Goal: Task Accomplishment & Management: Manage account settings

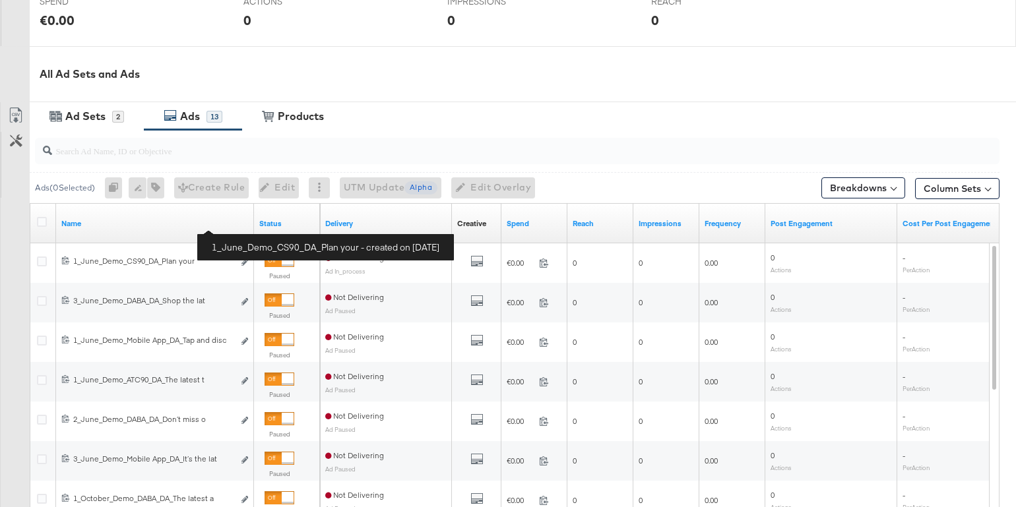
scroll to position [545, 0]
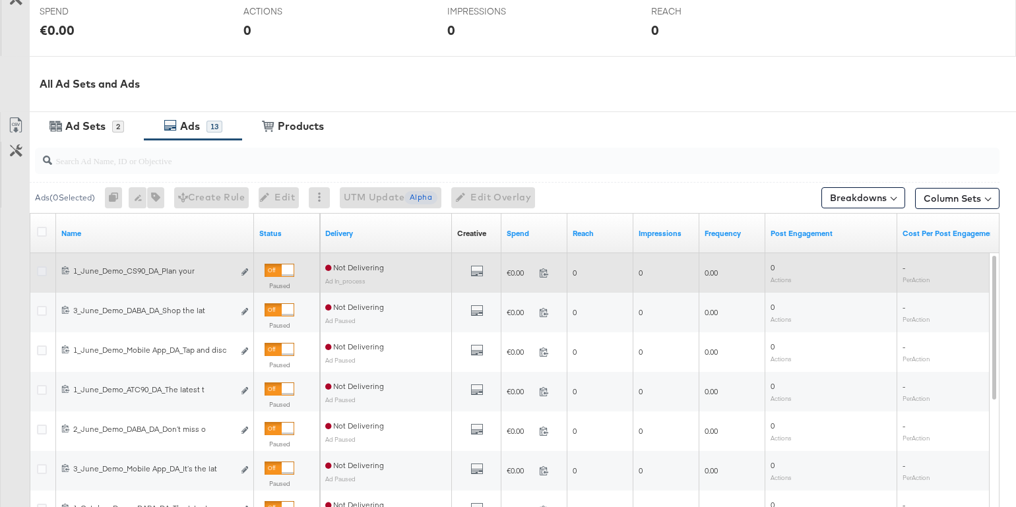
click at [42, 270] on icon at bounding box center [42, 272] width 10 height 10
click at [0, 0] on input "checkbox" at bounding box center [0, 0] width 0 height 0
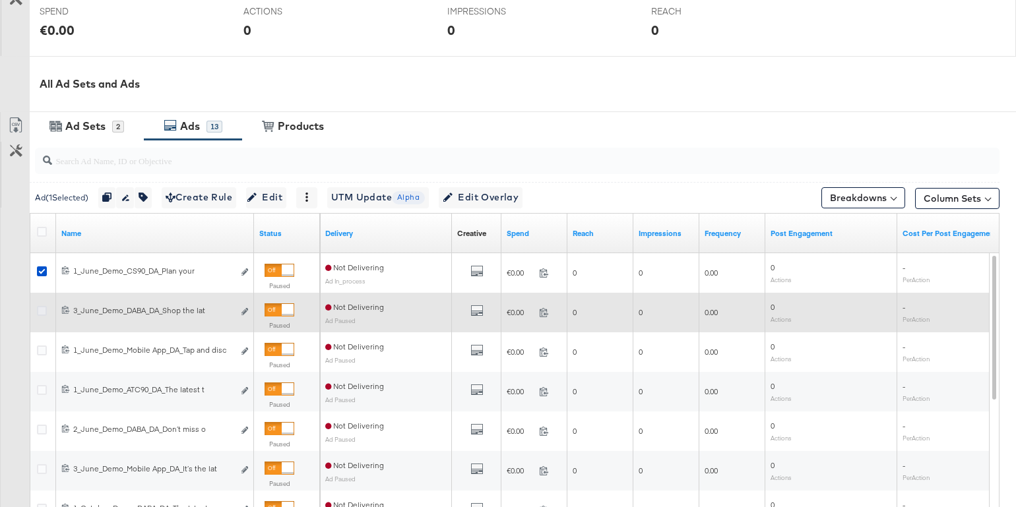
click at [44, 307] on icon at bounding box center [42, 311] width 10 height 10
click at [0, 0] on input "checkbox" at bounding box center [0, 0] width 0 height 0
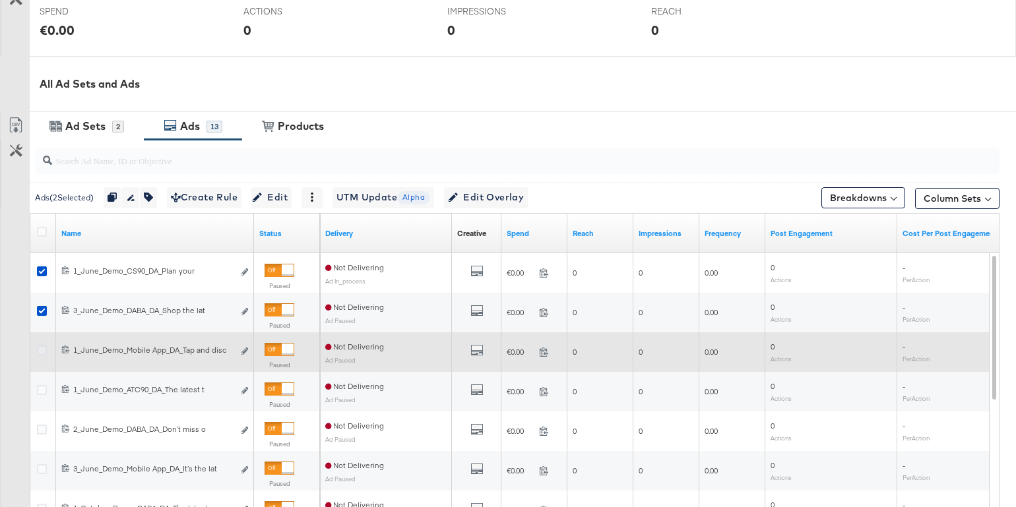
click at [41, 346] on icon at bounding box center [42, 351] width 10 height 10
click at [0, 0] on input "checkbox" at bounding box center [0, 0] width 0 height 0
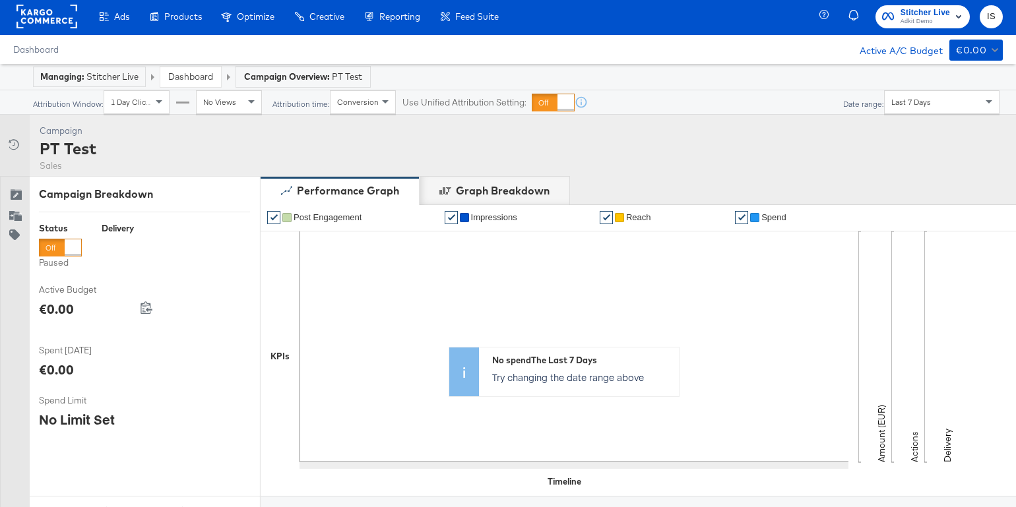
scroll to position [0, 0]
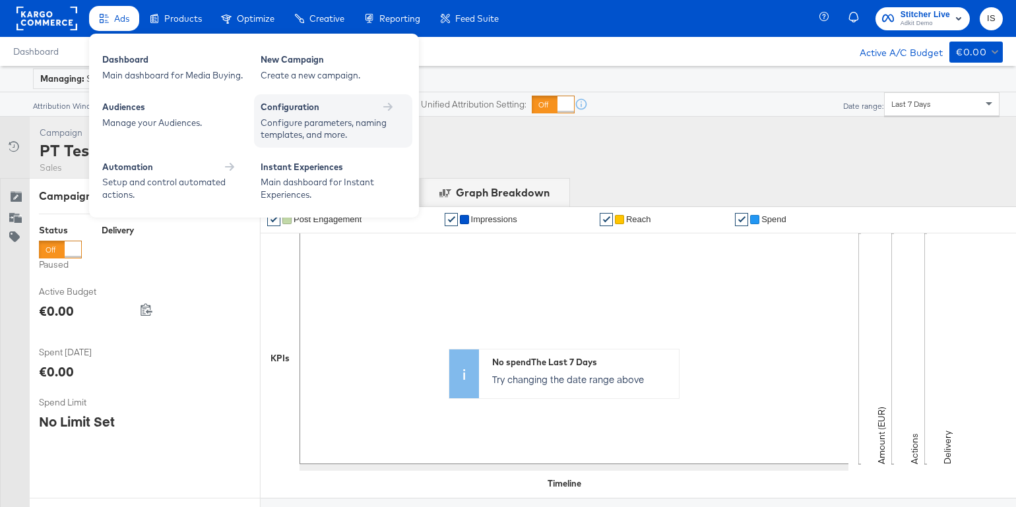
click at [317, 127] on div "Configure parameters, naming templates, and more." at bounding box center [327, 129] width 132 height 24
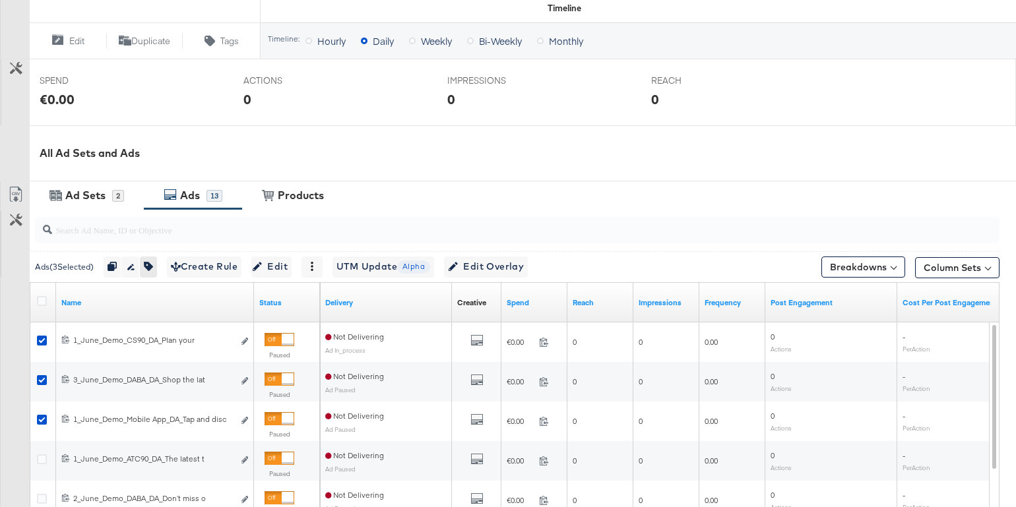
scroll to position [480, 0]
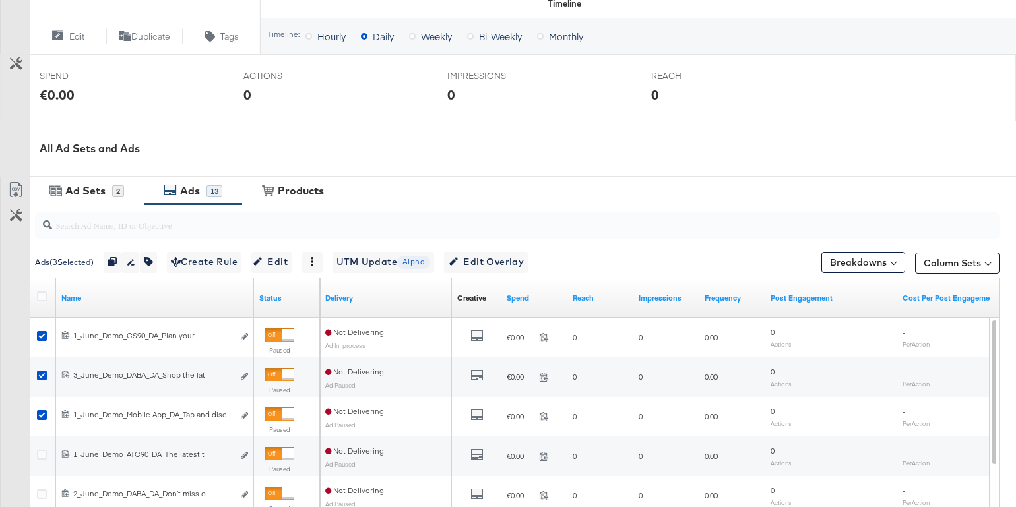
click at [201, 191] on div "Ads" at bounding box center [192, 190] width 30 height 15
click at [191, 184] on div "Ads" at bounding box center [190, 190] width 20 height 15
click at [87, 191] on div "Ad Sets" at bounding box center [85, 190] width 40 height 15
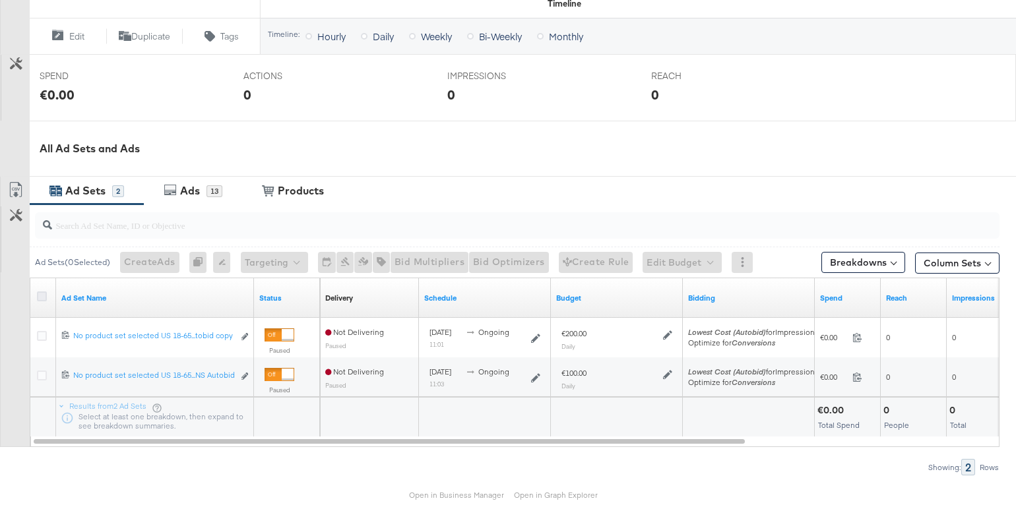
click at [42, 293] on icon at bounding box center [42, 297] width 10 height 10
click at [0, 0] on input "checkbox" at bounding box center [0, 0] width 0 height 0
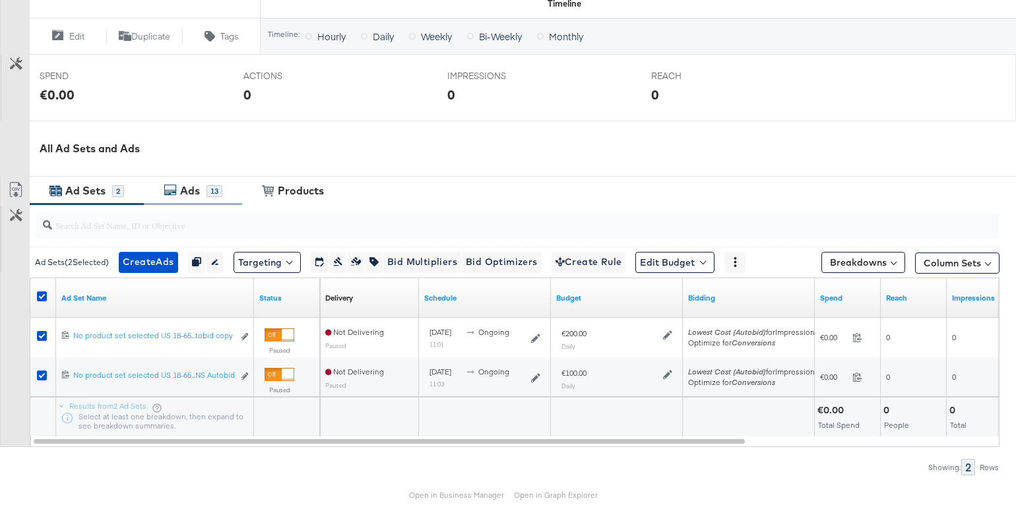
click at [211, 186] on div "13" at bounding box center [214, 191] width 16 height 12
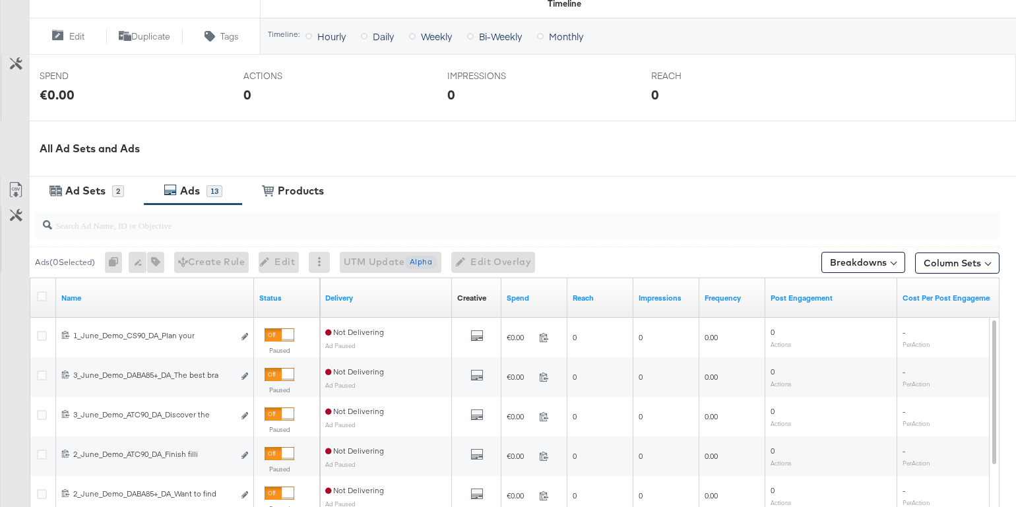
click at [38, 287] on div at bounding box center [44, 298] width 24 height 24
click at [42, 295] on icon at bounding box center [42, 297] width 10 height 10
click at [0, 0] on input "checkbox" at bounding box center [0, 0] width 0 height 0
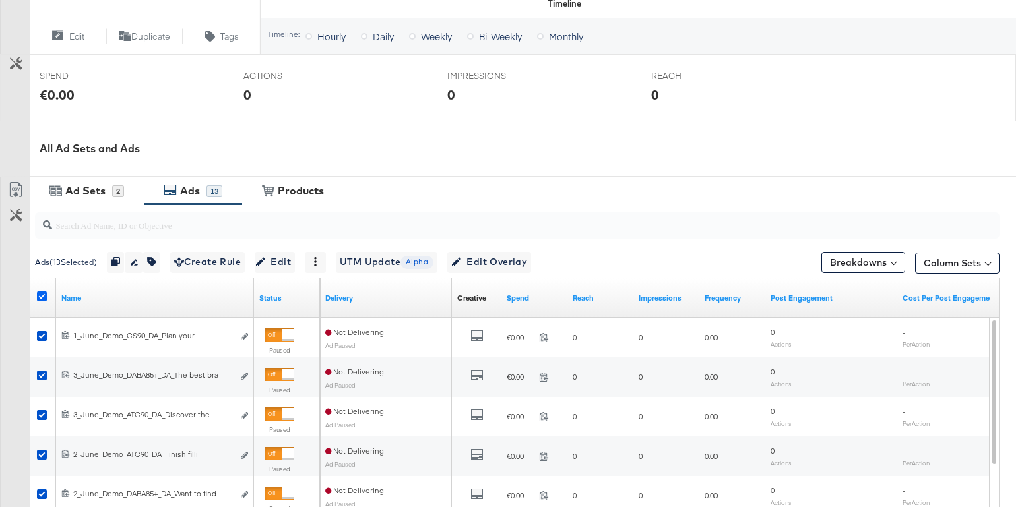
click at [41, 292] on icon at bounding box center [42, 297] width 10 height 10
click at [0, 0] on input "checkbox" at bounding box center [0, 0] width 0 height 0
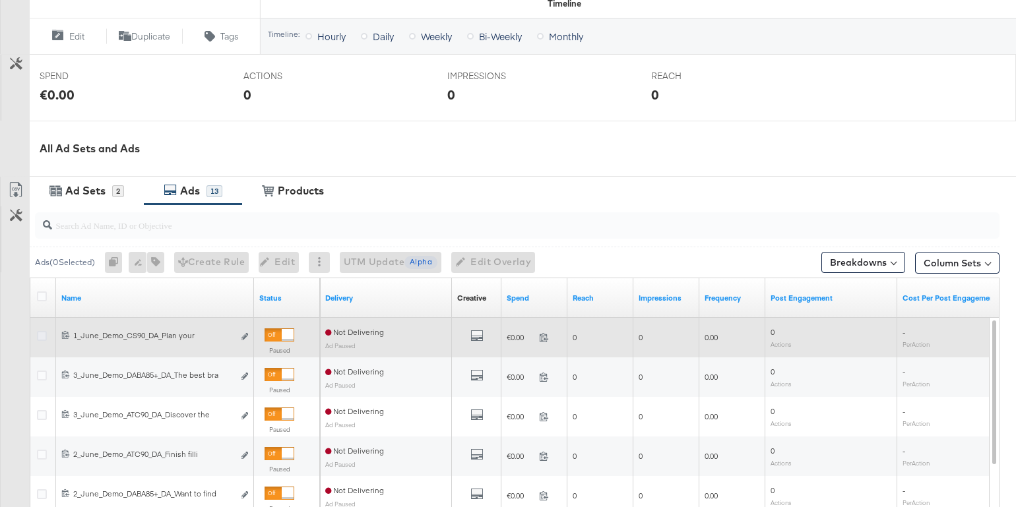
click at [40, 333] on icon at bounding box center [42, 336] width 10 height 10
click at [0, 0] on input "checkbox" at bounding box center [0, 0] width 0 height 0
click at [40, 331] on icon at bounding box center [42, 336] width 10 height 10
click at [0, 0] on input "checkbox" at bounding box center [0, 0] width 0 height 0
click at [40, 331] on icon at bounding box center [42, 336] width 10 height 10
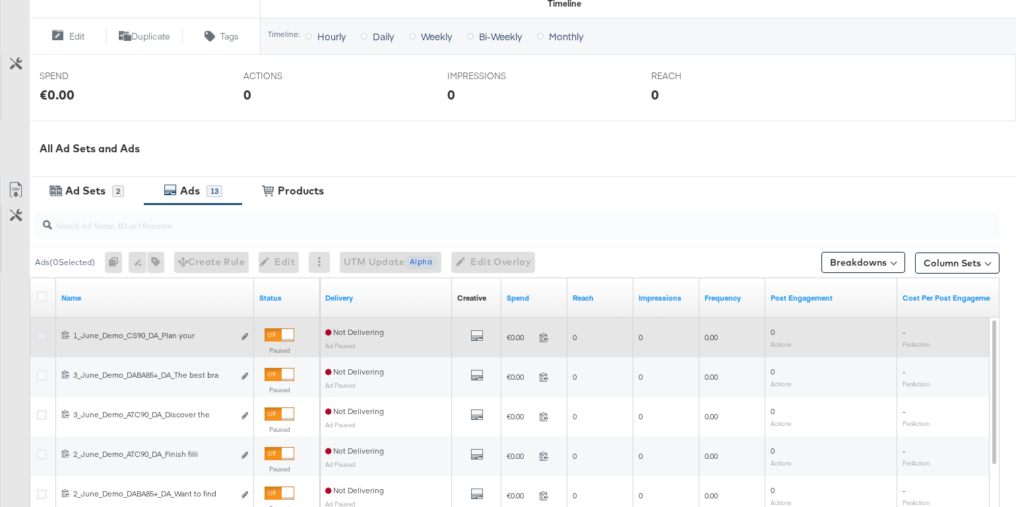
click at [0, 0] on input "checkbox" at bounding box center [0, 0] width 0 height 0
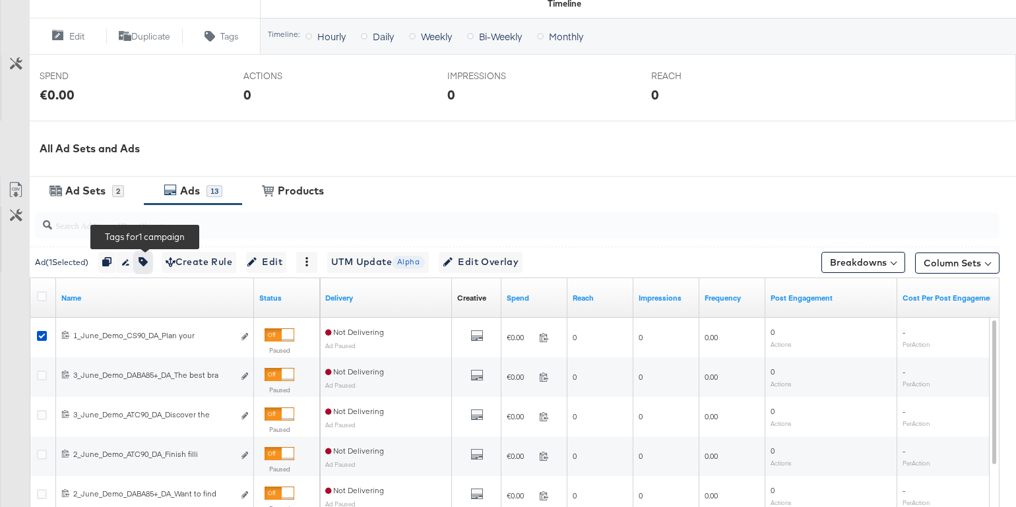
click at [145, 257] on icon "button" at bounding box center [143, 261] width 9 height 9
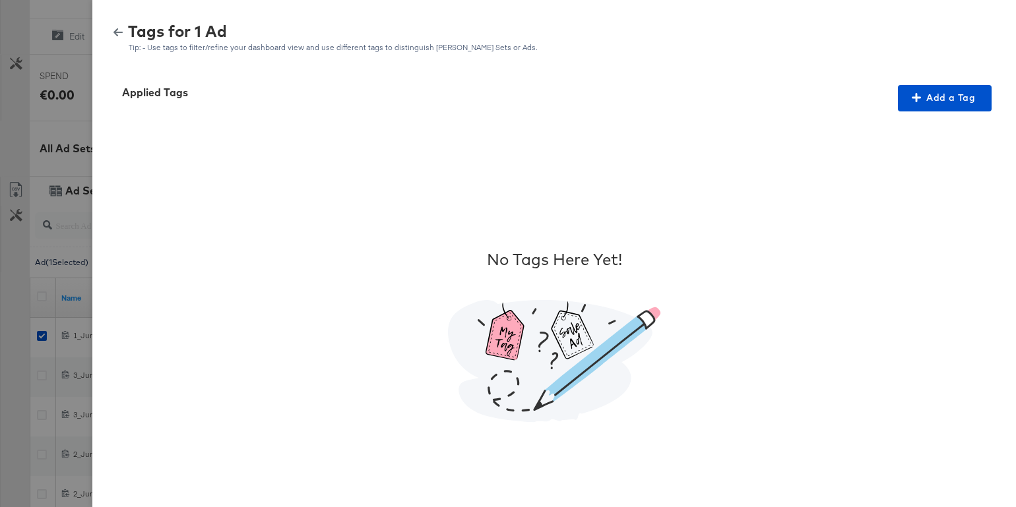
click at [117, 31] on icon "button" at bounding box center [117, 32] width 9 height 9
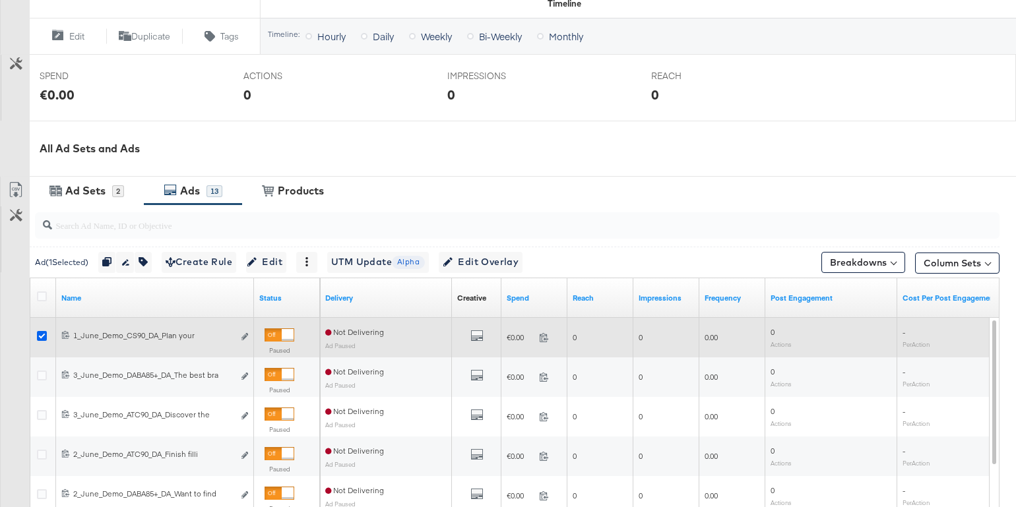
click at [40, 335] on icon at bounding box center [42, 336] width 10 height 10
click at [0, 0] on input "checkbox" at bounding box center [0, 0] width 0 height 0
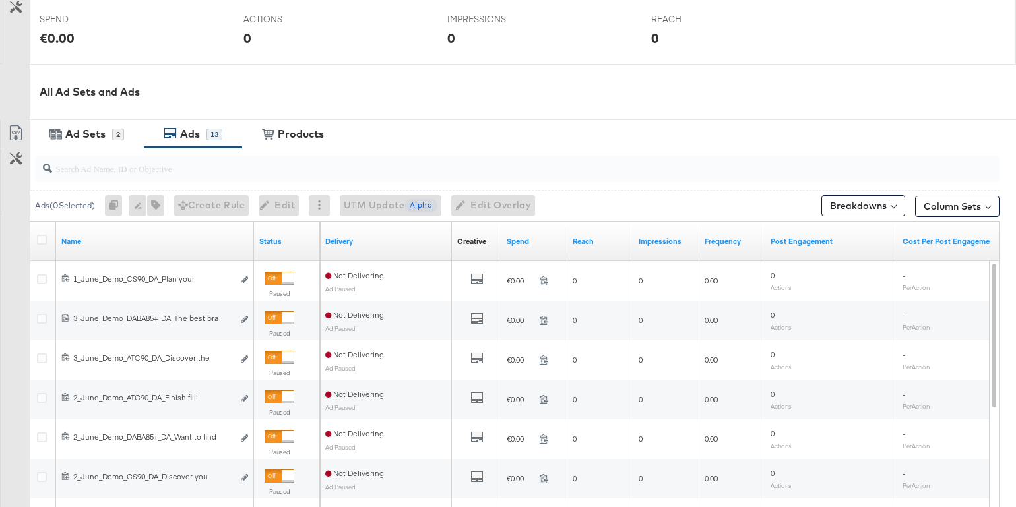
scroll to position [0, 0]
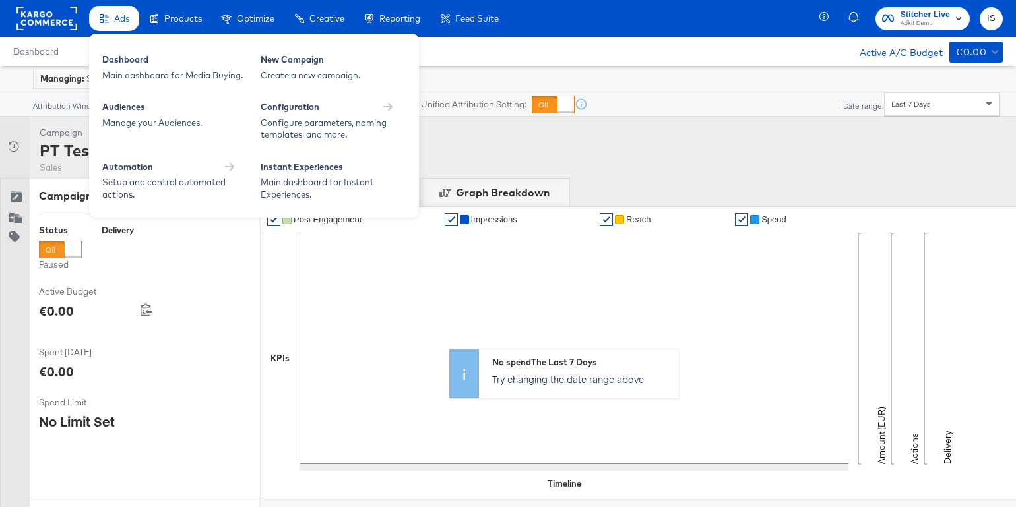
click at [51, 23] on rect at bounding box center [46, 19] width 61 height 24
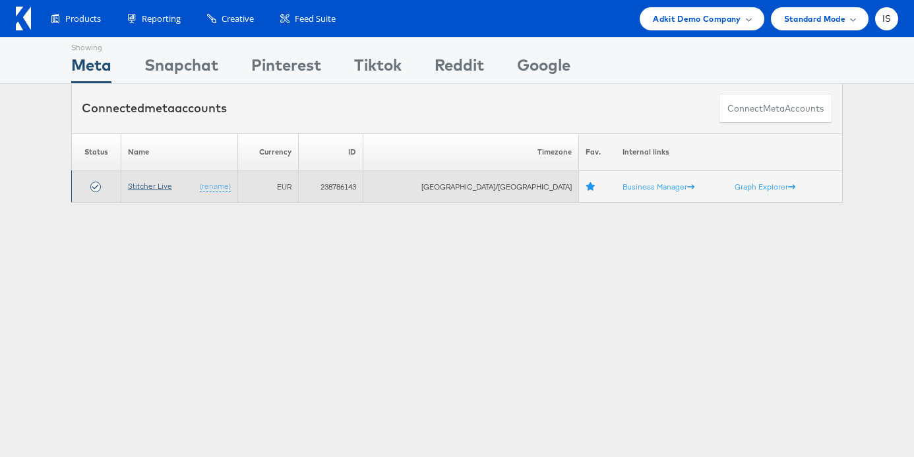
click at [167, 187] on link "Stitcher Live" at bounding box center [150, 186] width 44 height 10
